Goal: Transaction & Acquisition: Purchase product/service

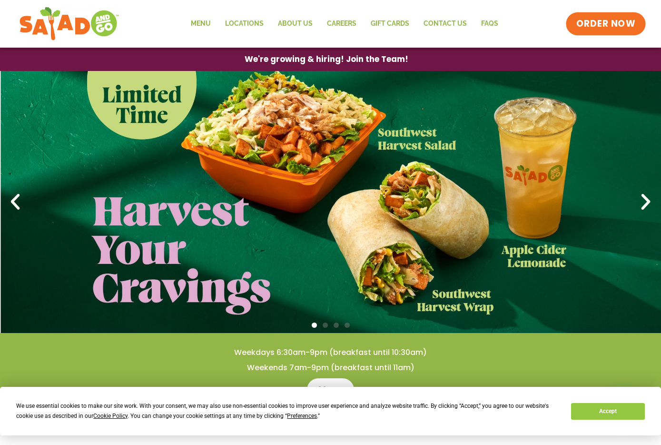
click at [597, 21] on span "ORDER NOW" at bounding box center [605, 24] width 59 height 12
click at [200, 25] on link "Menu" at bounding box center [201, 24] width 34 height 22
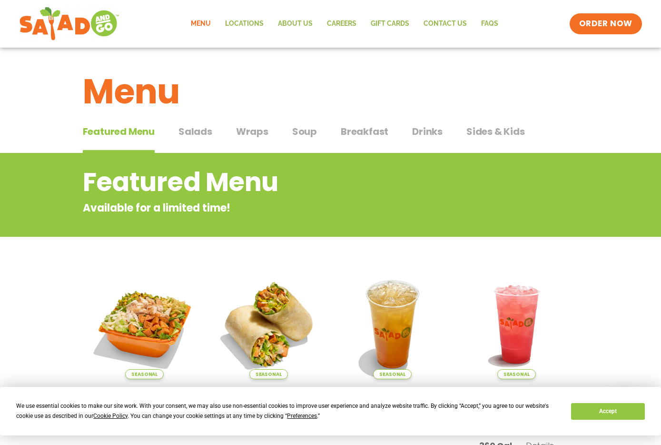
click at [413, 130] on span "Drinks" at bounding box center [427, 131] width 30 height 14
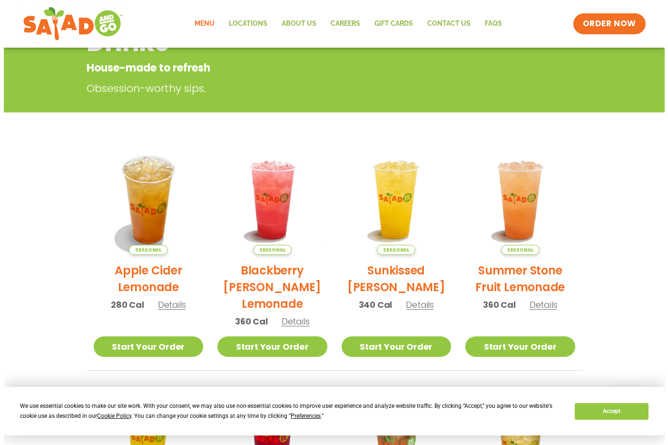
scroll to position [426, 0]
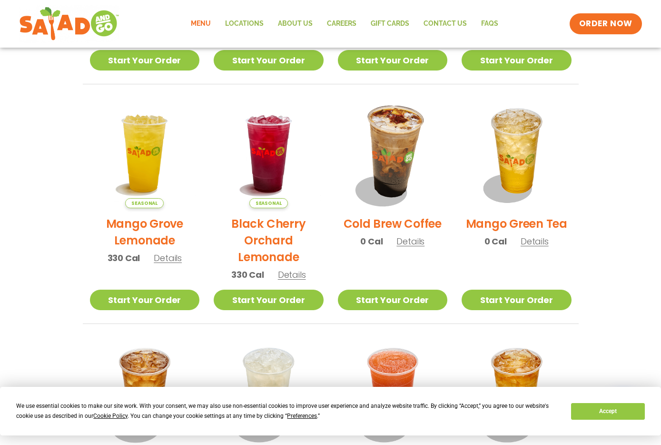
click at [386, 195] on img at bounding box center [392, 153] width 129 height 129
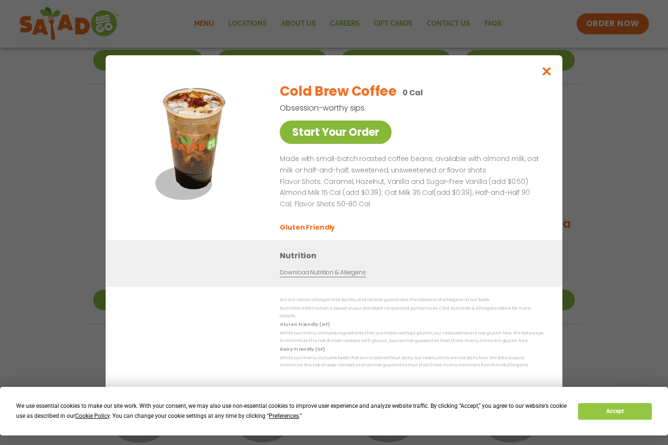
click at [342, 134] on link "Start Your Order" at bounding box center [336, 131] width 112 height 23
